Goal: Task Accomplishment & Management: Complete application form

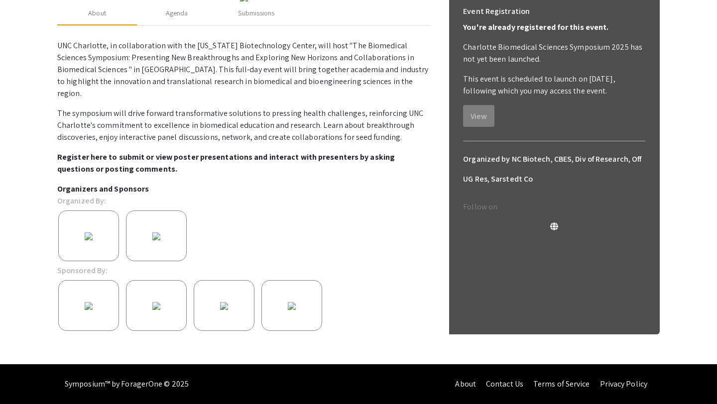
scroll to position [183, 0]
click at [261, 18] on div "Submissions" at bounding box center [256, 13] width 36 height 10
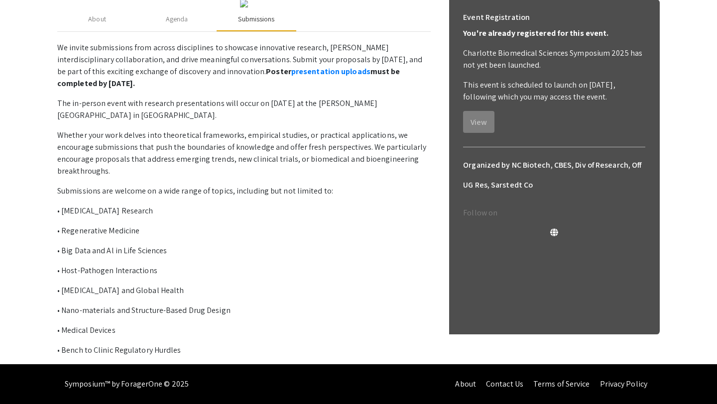
scroll to position [189, 0]
click at [298, 77] on link "presentation uploads" at bounding box center [330, 71] width 79 height 10
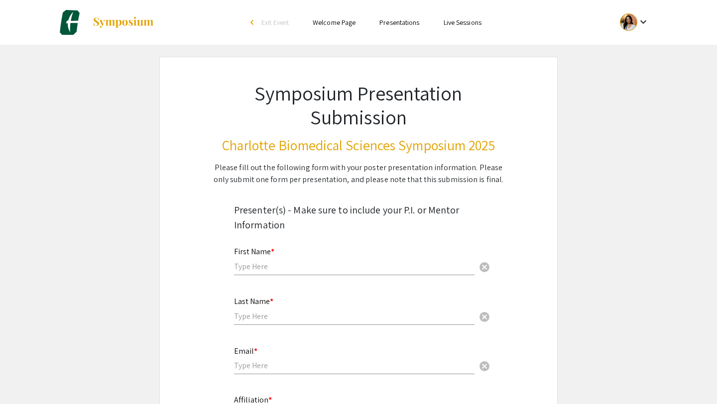
click at [270, 266] on input "text" at bounding box center [354, 266] width 241 height 10
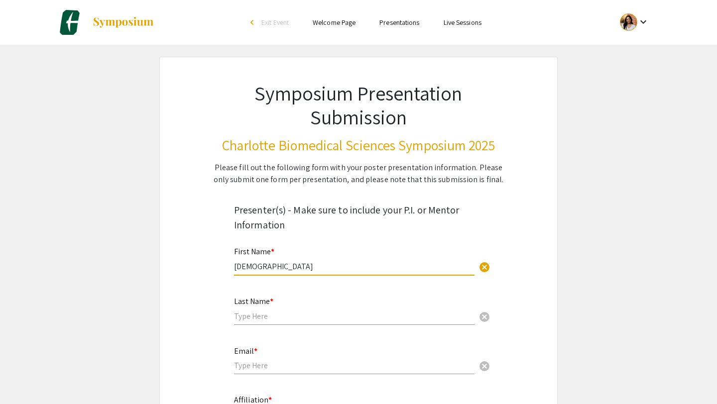
type input "[DEMOGRAPHIC_DATA]"
click at [265, 307] on div "Last Name * cancel" at bounding box center [354, 306] width 241 height 38
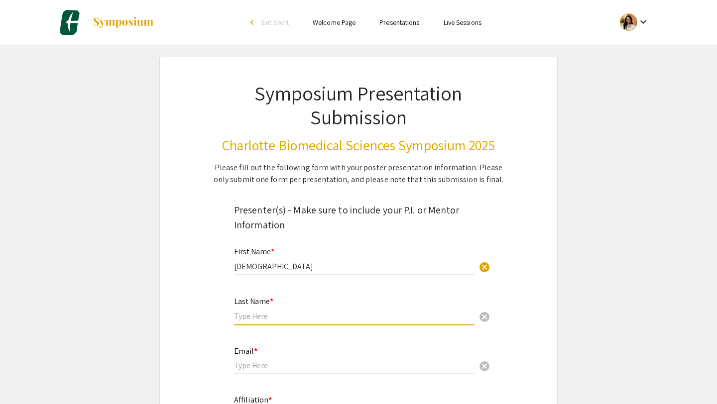
click at [262, 314] on input "text" at bounding box center [354, 316] width 241 height 10
click at [280, 321] on input "Majithiakmajithi" at bounding box center [354, 316] width 241 height 10
type input "[PERSON_NAME]"
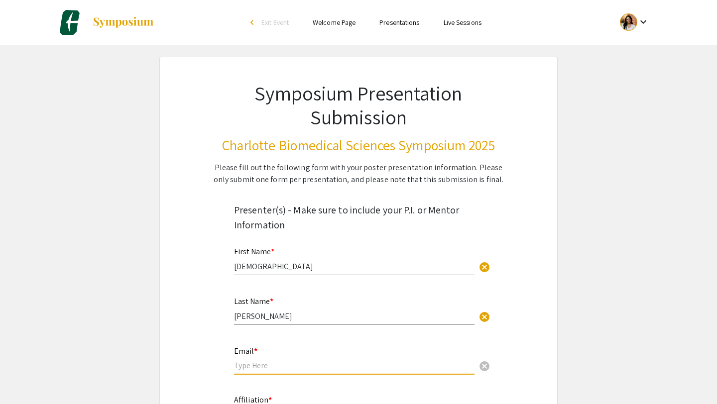
click at [271, 362] on input "email" at bounding box center [354, 366] width 241 height 10
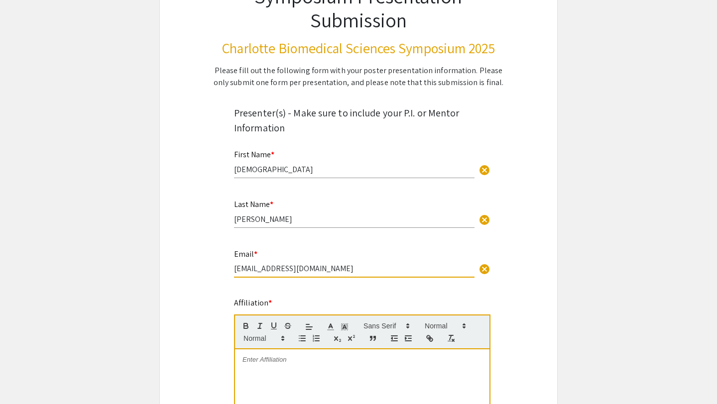
scroll to position [154, 0]
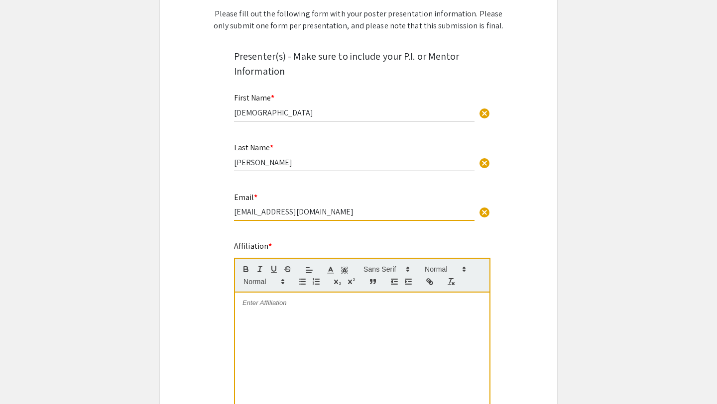
type input "[EMAIL_ADDRESS][DOMAIN_NAME]"
click at [269, 321] on div at bounding box center [362, 367] width 254 height 149
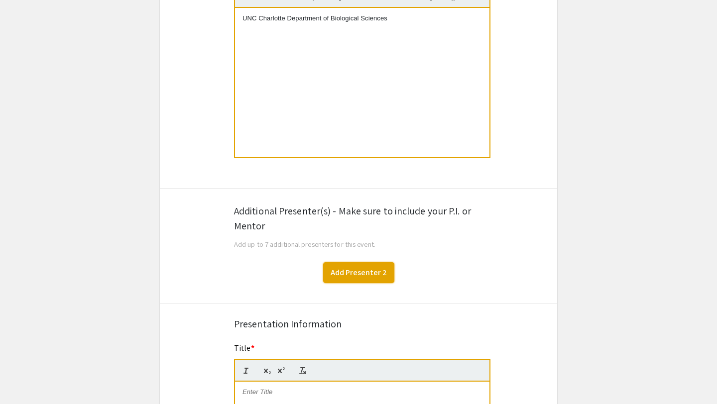
click at [340, 271] on button "Add Presenter 2" at bounding box center [358, 272] width 71 height 21
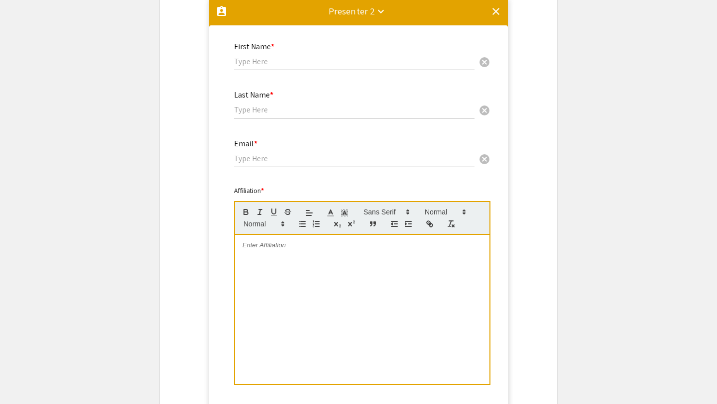
click at [307, 67] on input "text" at bounding box center [354, 61] width 241 height 10
type input "M. Brittany"
click at [302, 110] on input "text" at bounding box center [354, 110] width 241 height 10
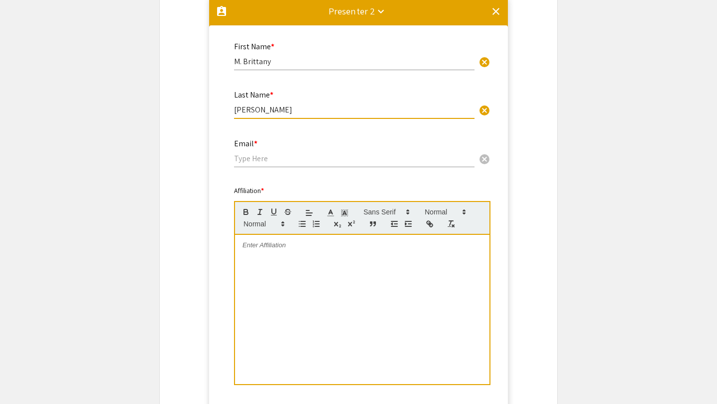
type input "[PERSON_NAME]"
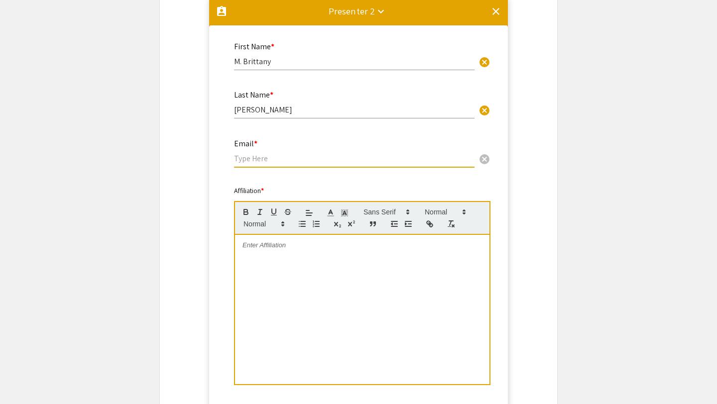
click at [270, 158] on input "email" at bounding box center [354, 158] width 241 height 10
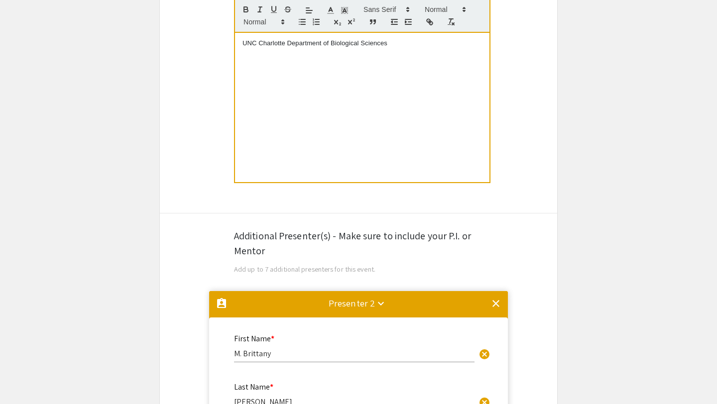
scroll to position [389, 0]
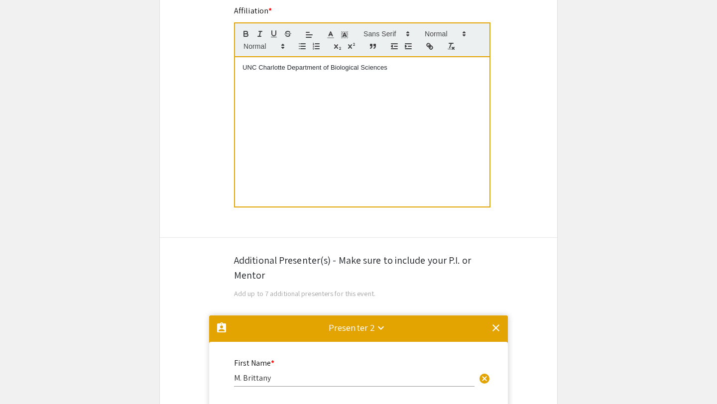
type input "[EMAIL_ADDRESS][DOMAIN_NAME]"
click at [299, 68] on p "UNC Charlotte Department of Biological Sciences" at bounding box center [363, 67] width 240 height 9
copy p "UNC Charlotte Department of Biological Sciences"
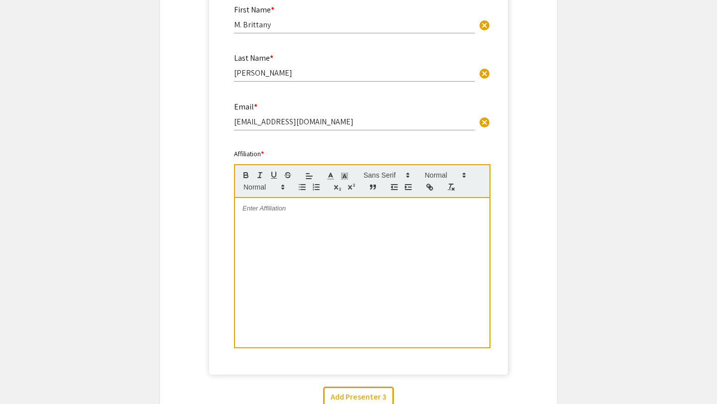
scroll to position [826, 0]
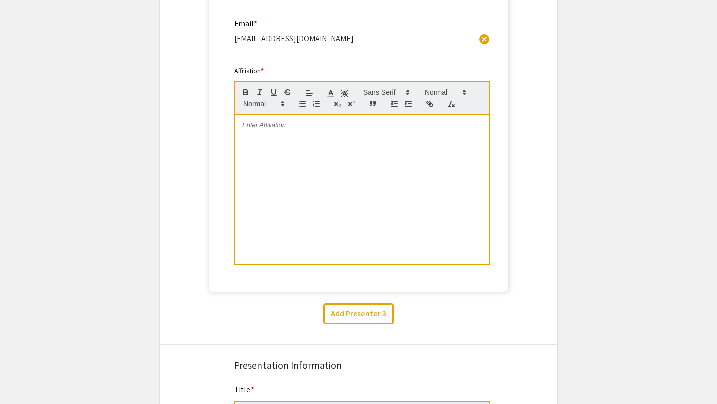
click at [298, 145] on div at bounding box center [362, 189] width 254 height 149
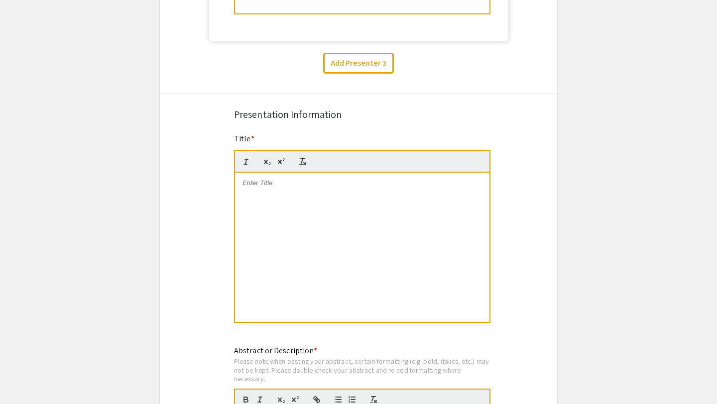
scroll to position [1092, 0]
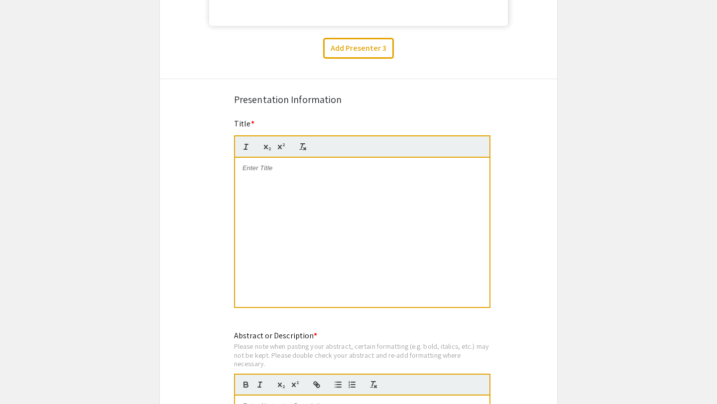
click at [290, 184] on div at bounding box center [362, 232] width 254 height 149
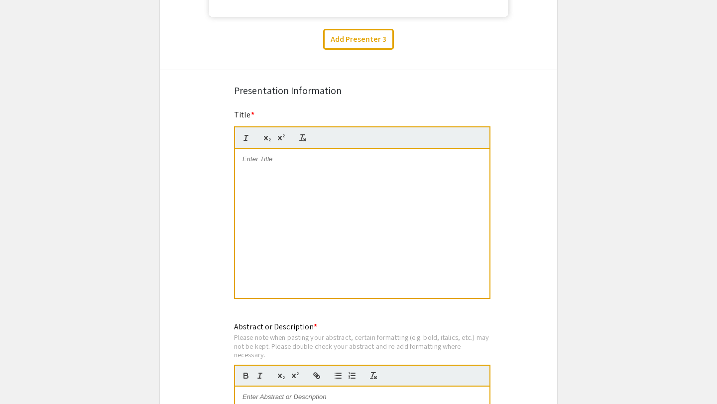
scroll to position [1102, 0]
click at [438, 162] on p "RIG-I drives protective type I [MEDICAL_DATA] responses by [MEDICAL_DATA] during" at bounding box center [363, 163] width 240 height 18
click at [372, 162] on p "RIG-I drives protective type I [MEDICAL_DATA] responses by [MEDICAL_DATA] in re…" at bounding box center [363, 163] width 240 height 18
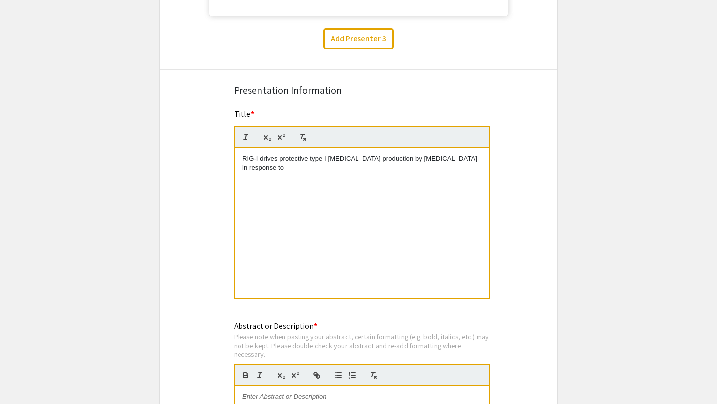
click at [484, 166] on div "RIG-I drives protective type I [MEDICAL_DATA] production by [MEDICAL_DATA] in r…" at bounding box center [362, 222] width 254 height 149
drag, startPoint x: 244, startPoint y: 170, endPoint x: 306, endPoint y: 171, distance: 62.8
click at [306, 171] on p "RIG-I drives protective type I [MEDICAL_DATA] production by [MEDICAL_DATA] in r…" at bounding box center [363, 163] width 240 height 18
click at [247, 131] on div at bounding box center [362, 137] width 256 height 22
click at [246, 138] on line "button" at bounding box center [246, 137] width 1 height 5
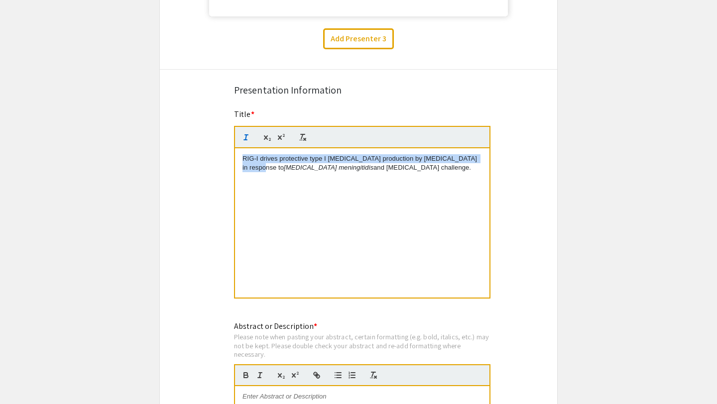
drag, startPoint x: 321, startPoint y: 170, endPoint x: 402, endPoint y: 174, distance: 80.8
click at [402, 173] on p "RIG-I drives protective type I [MEDICAL_DATA] production by [MEDICAL_DATA] in r…" at bounding box center [363, 163] width 240 height 18
click at [249, 139] on icon "button" at bounding box center [246, 137] width 9 height 9
click at [296, 214] on div "RIG-I drives protective type I [MEDICAL_DATA] production by [MEDICAL_DATA] in r…" at bounding box center [362, 222] width 254 height 149
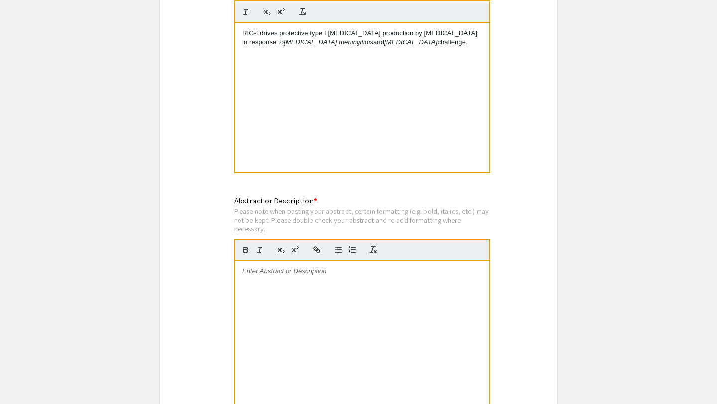
scroll to position [1239, 0]
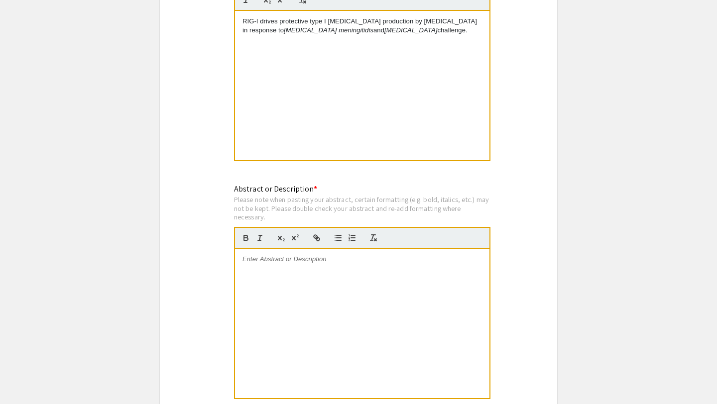
click at [323, 283] on div at bounding box center [362, 323] width 254 height 149
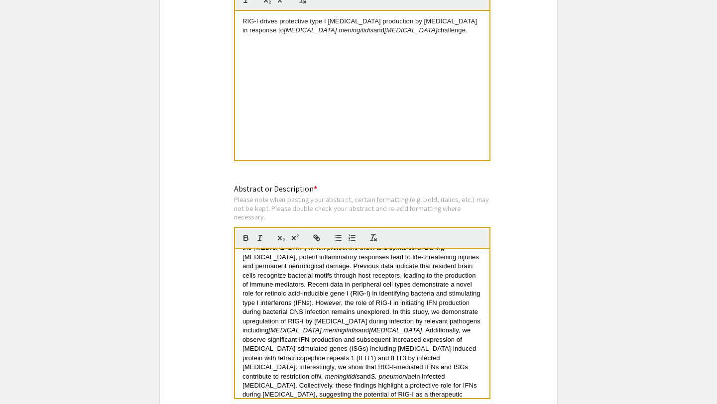
scroll to position [0, 0]
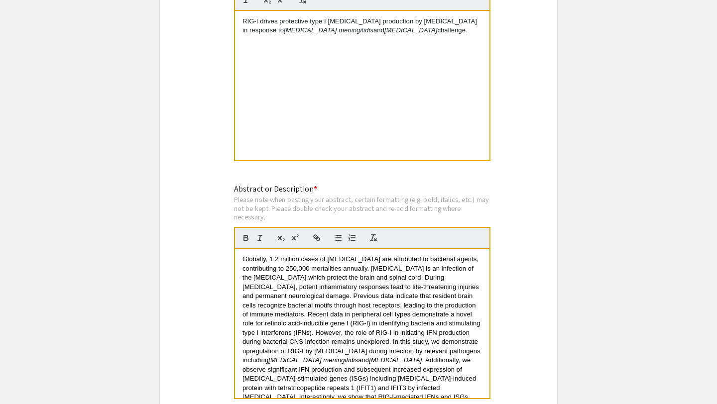
click at [246, 263] on span "Globally, 1.2 million cases of [MEDICAL_DATA] are attributed to bacterial agent…" at bounding box center [363, 309] width 240 height 109
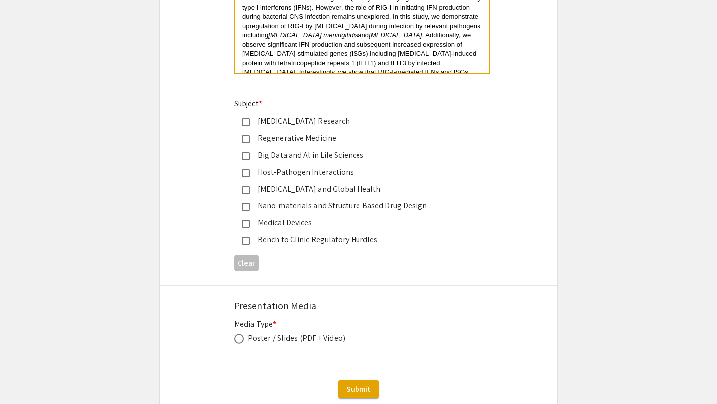
scroll to position [1582, 0]
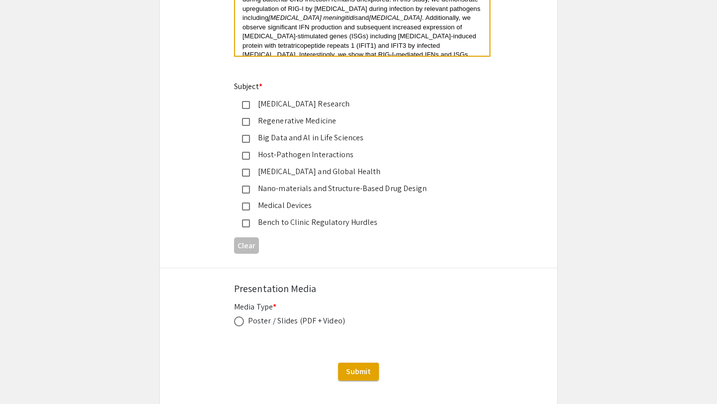
click at [251, 157] on div "Host-Pathogen Interactions" at bounding box center [354, 155] width 209 height 12
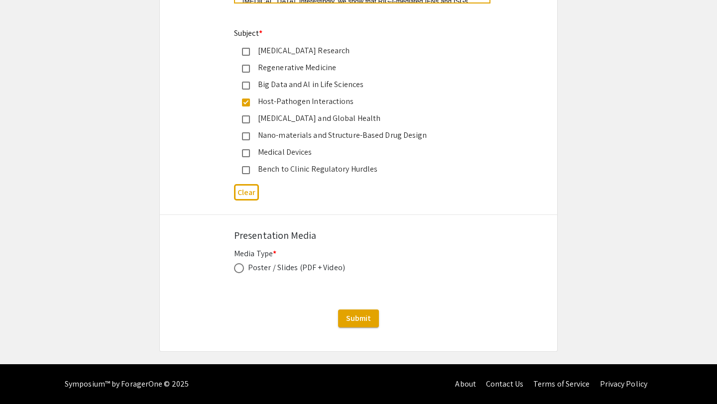
click at [239, 269] on span at bounding box center [239, 268] width 10 height 10
click at [239, 269] on input "radio" at bounding box center [239, 268] width 10 height 10
radio input "true"
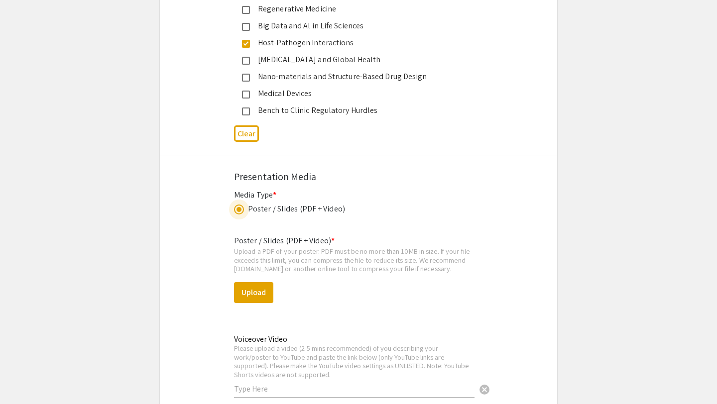
scroll to position [1771, 0]
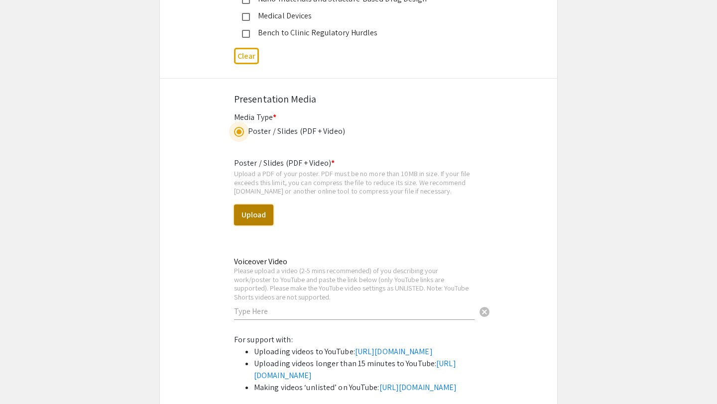
click at [248, 220] on button "Upload" at bounding box center [253, 215] width 39 height 21
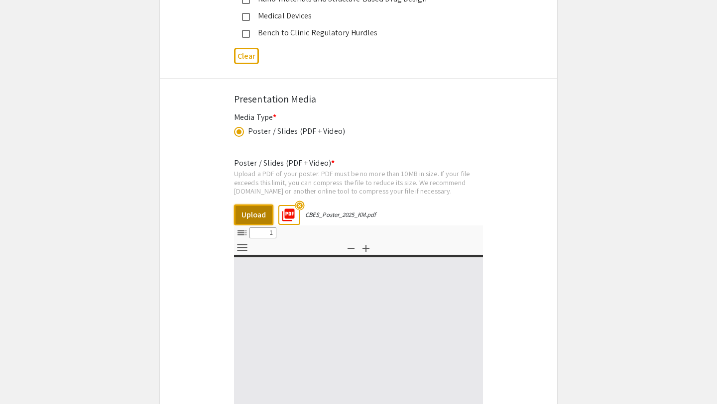
select select "custom"
type input "0"
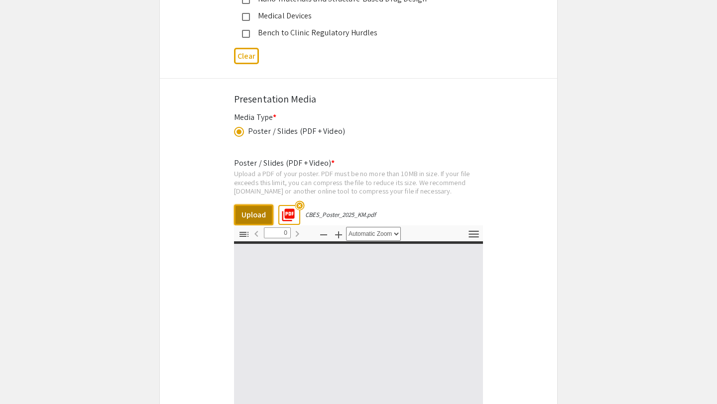
select select "custom"
type input "1"
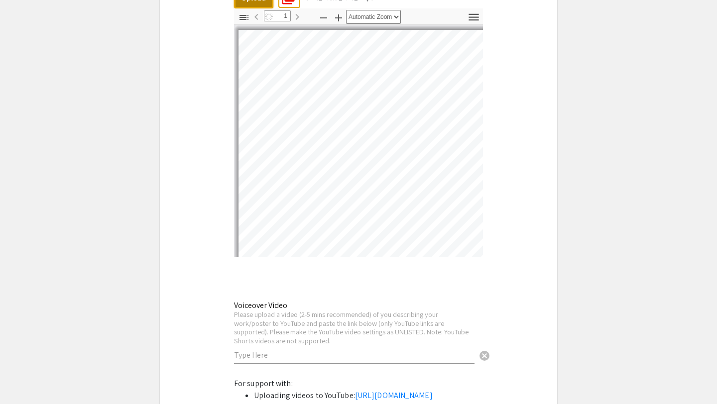
scroll to position [0, 5]
select select "auto"
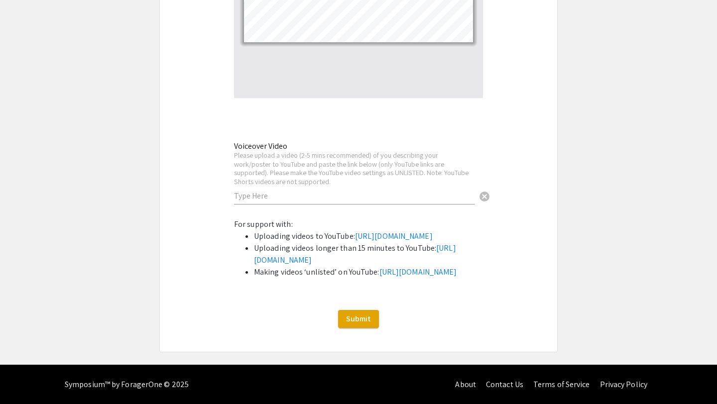
scroll to position [2151, 0]
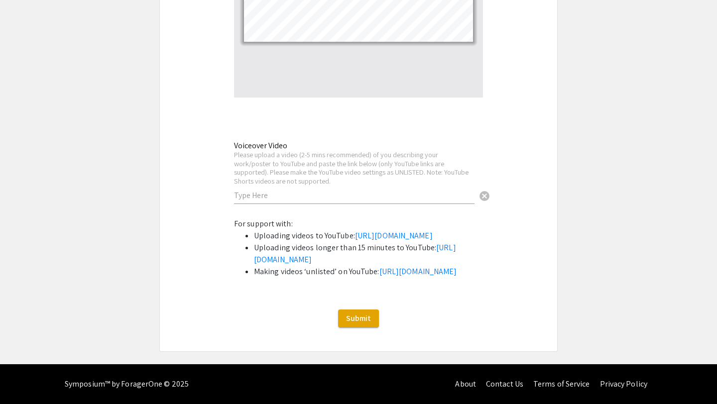
click at [257, 194] on input "text" at bounding box center [354, 195] width 241 height 10
paste input "[URL][DOMAIN_NAME]"
type input "[URL][DOMAIN_NAME]"
click at [386, 174] on div "Please upload a video (2-5 mins recommended) of you describing your work/poster…" at bounding box center [354, 167] width 241 height 35
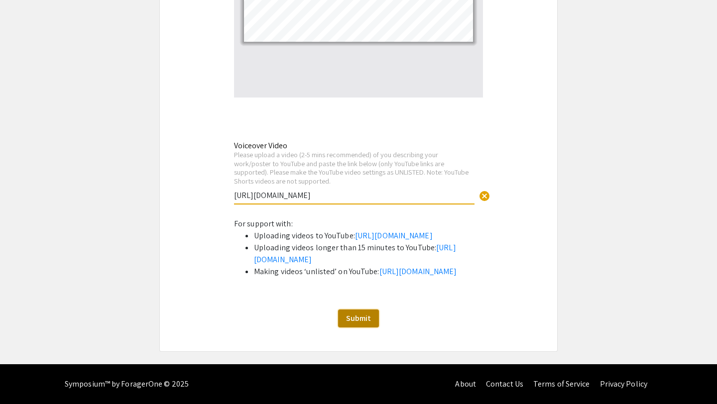
click at [354, 324] on span "Submit" at bounding box center [358, 318] width 25 height 10
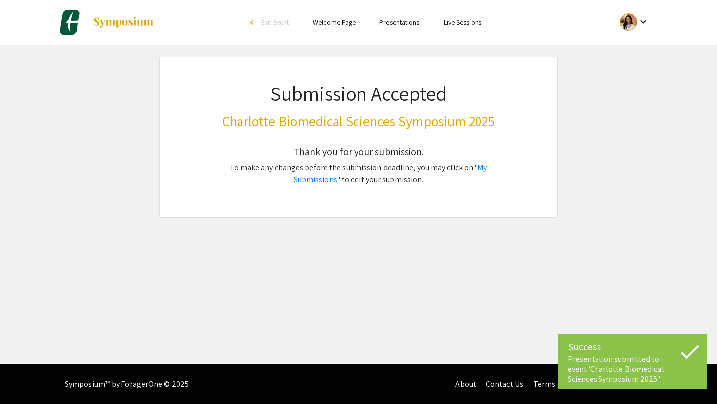
scroll to position [0, 0]
